Goal: Information Seeking & Learning: Learn about a topic

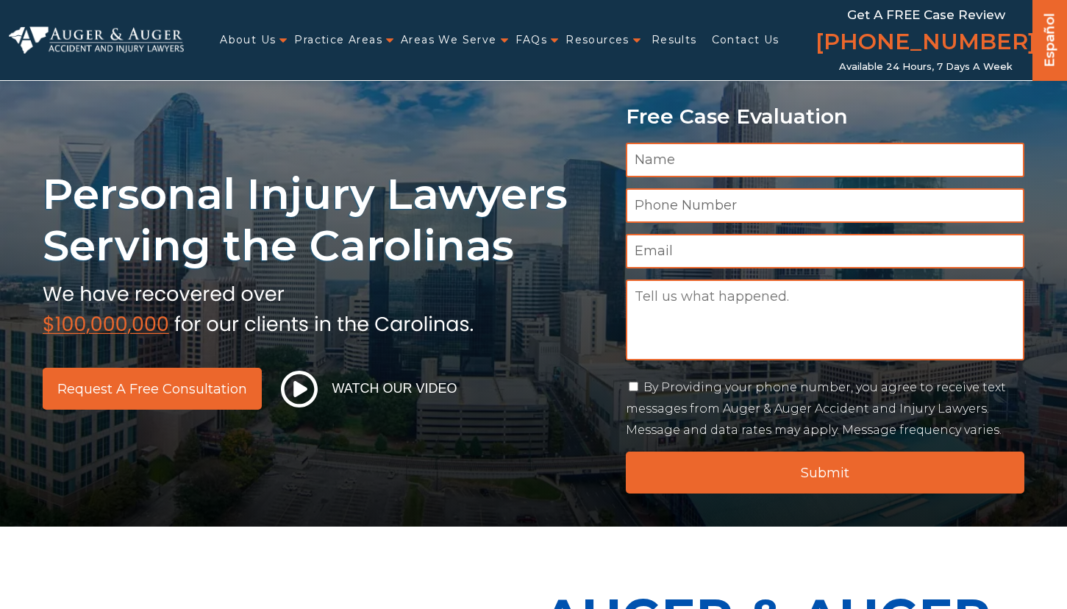
click at [635, 41] on ul "About Us Attorneys [PERSON_NAME] [PERSON_NAME] [PERSON_NAME] [PERSON_NAME][GEOG…" at bounding box center [501, 40] width 635 height 30
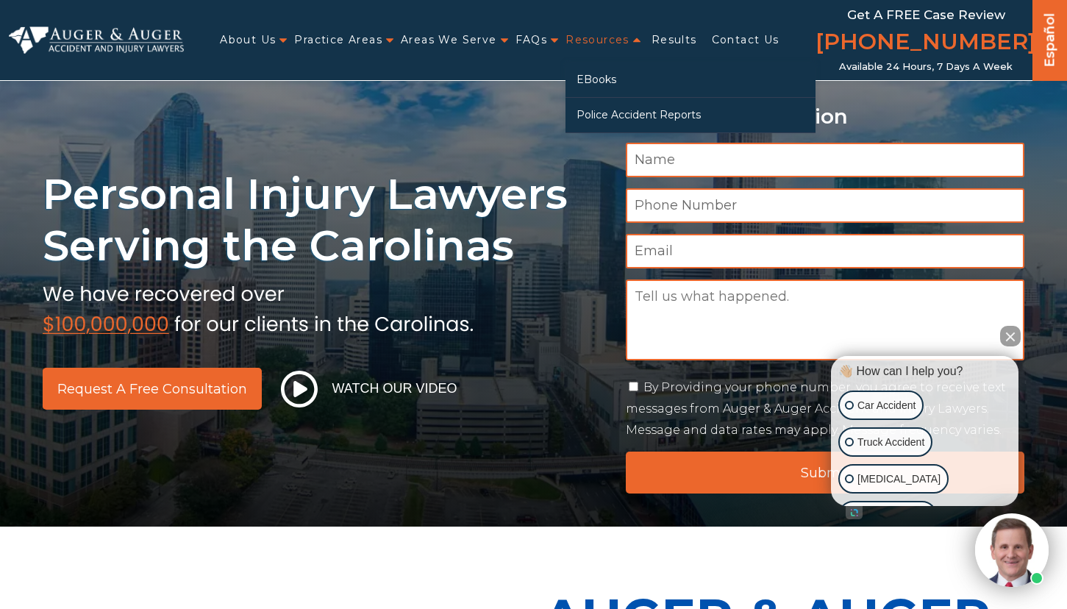
click at [609, 40] on link "Resources" at bounding box center [597, 40] width 64 height 30
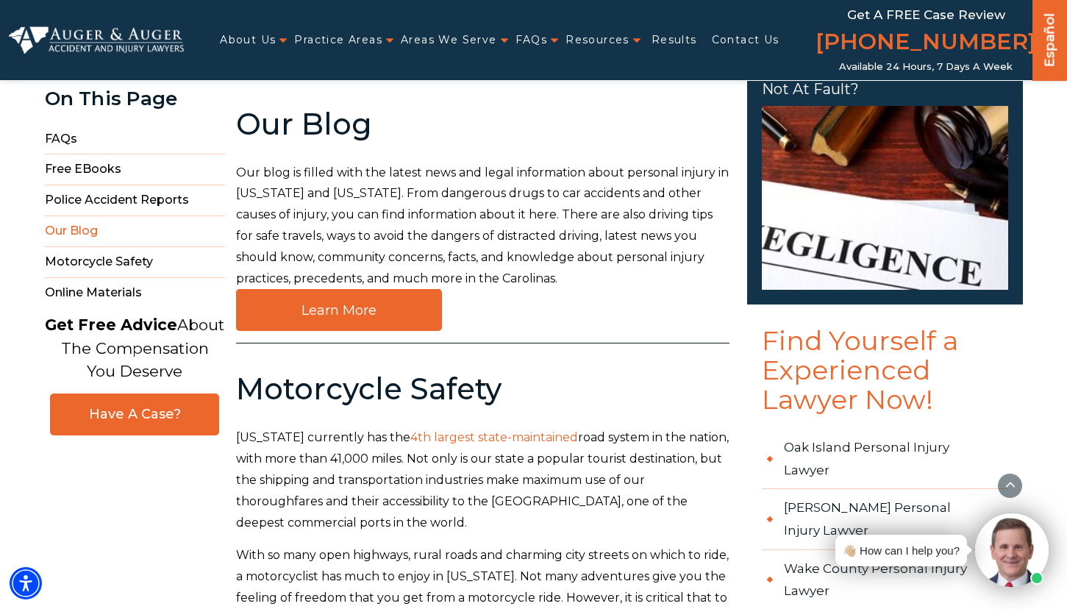
scroll to position [1275, 0]
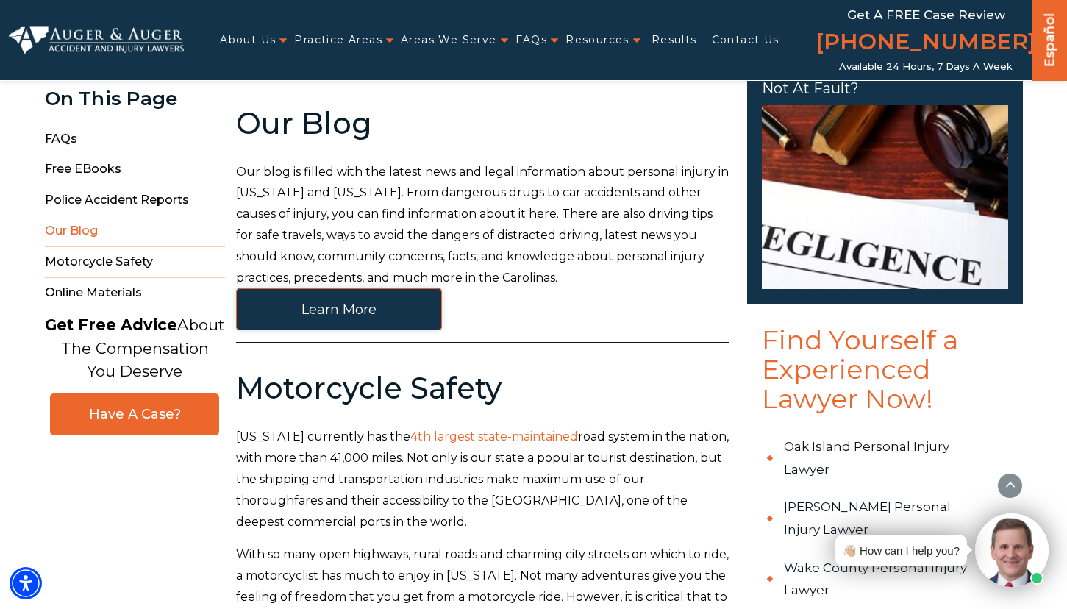
click at [347, 327] on link "Learn More" at bounding box center [339, 309] width 206 height 42
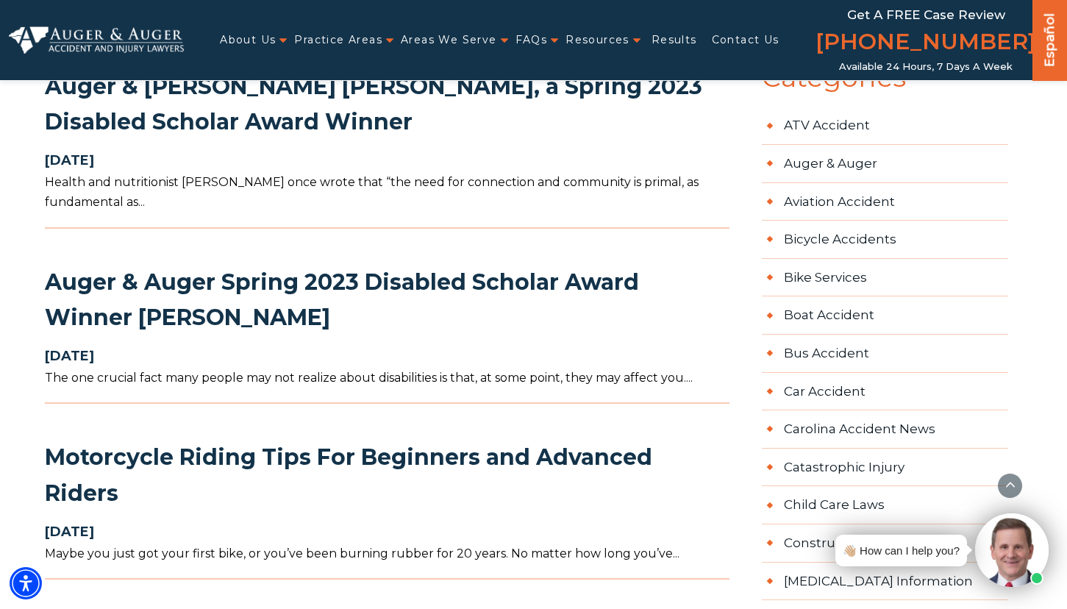
scroll to position [941, 0]
